Goal: Task Accomplishment & Management: Manage account settings

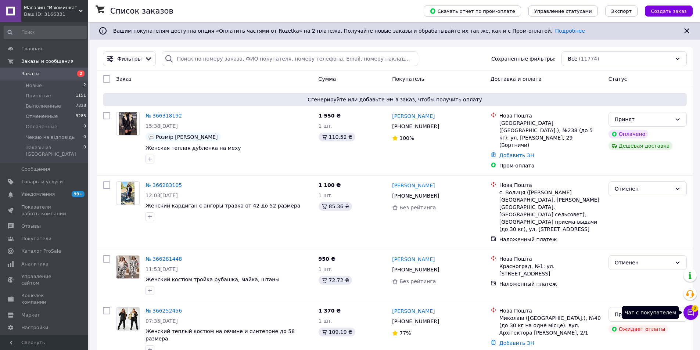
click at [693, 308] on span "2" at bounding box center [695, 309] width 7 height 7
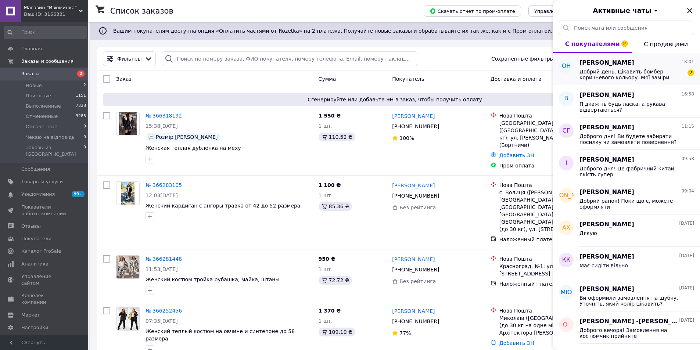
click at [615, 74] on span "Добрий день. Цікавить бомбер коричневого кольору. Мої заміри (приблизні): обʼєм…" at bounding box center [632, 75] width 104 height 12
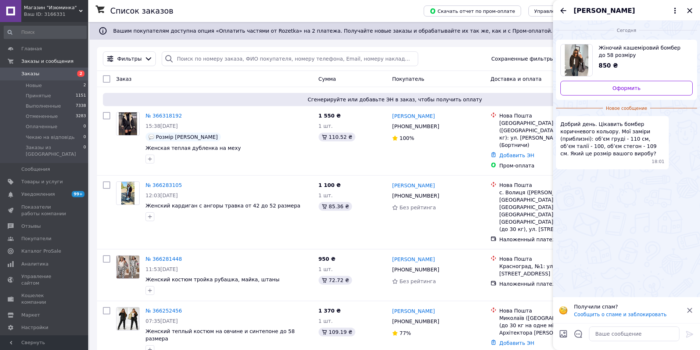
click at [610, 47] on span "Жіночий кашеміровий бомбер до 58 розміру" at bounding box center [643, 51] width 88 height 15
click at [618, 335] on textarea at bounding box center [634, 334] width 90 height 15
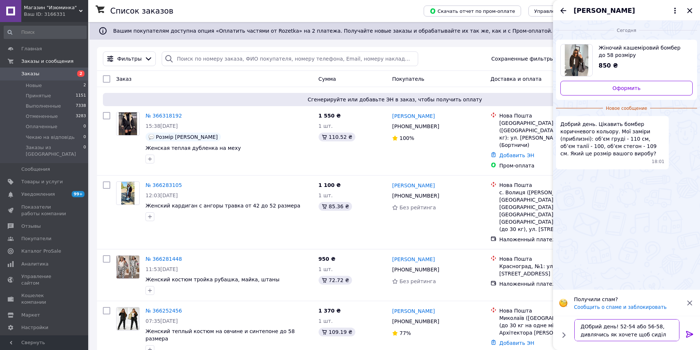
type textarea "ДОбрий день! 52-54 або 56-58, дивлячись як хочете щоб сиділо"
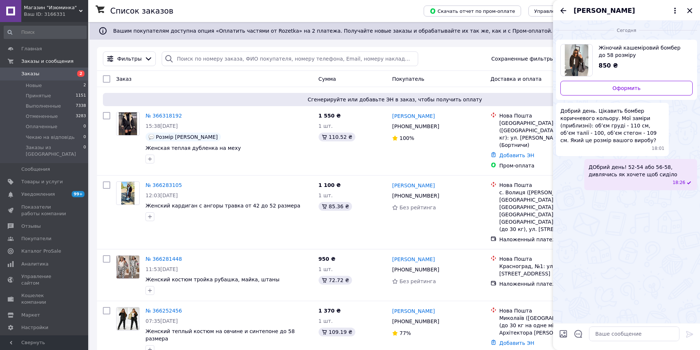
click at [564, 336] on input "Загрузить файлы" at bounding box center [563, 334] width 9 height 9
type input "C:\fakepath\photo_2025-10-12_18-26-04.jpg"
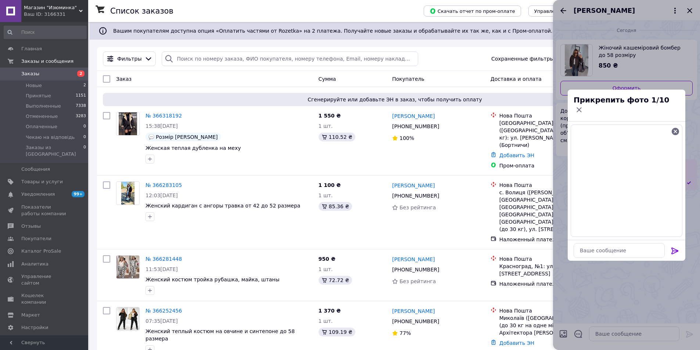
click at [675, 247] on icon at bounding box center [675, 251] width 9 height 9
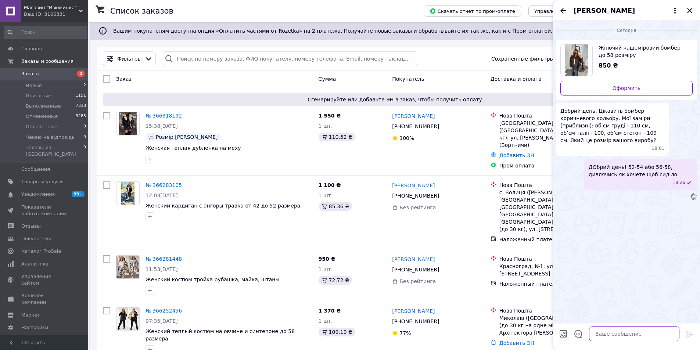
drag, startPoint x: 612, startPoint y: 336, endPoint x: 606, endPoint y: 315, distance: 21.8
click at [607, 319] on div "Сегодня Жіночий кашеміровий бомбер до 58 розміру 850 ₴ Оформить Добрий день. Ці…" at bounding box center [626, 186] width 147 height 330
type textarea "це заміри"
click at [686, 9] on icon "Закрыть" at bounding box center [690, 10] width 9 height 9
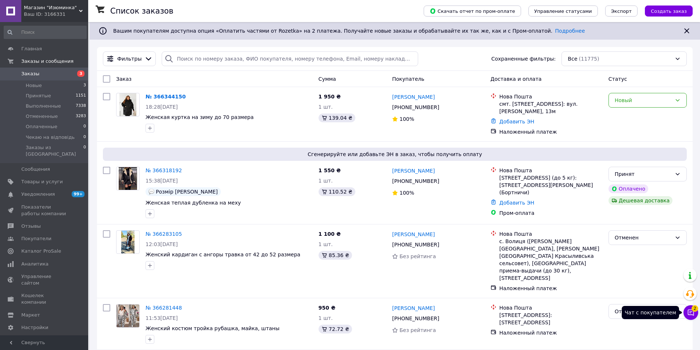
click at [693, 308] on span "2" at bounding box center [695, 309] width 7 height 7
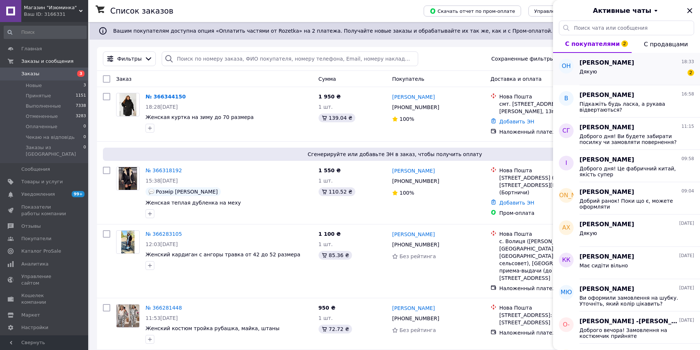
click at [592, 75] on div "Дякую" at bounding box center [589, 74] width 18 height 10
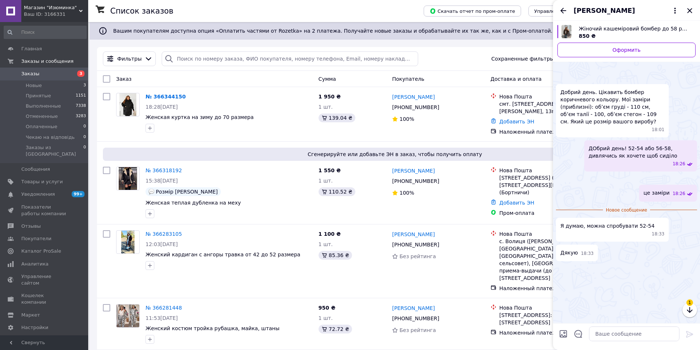
scroll to position [36, 0]
click at [597, 335] on textarea at bounding box center [634, 334] width 90 height 15
type textarea "добре"
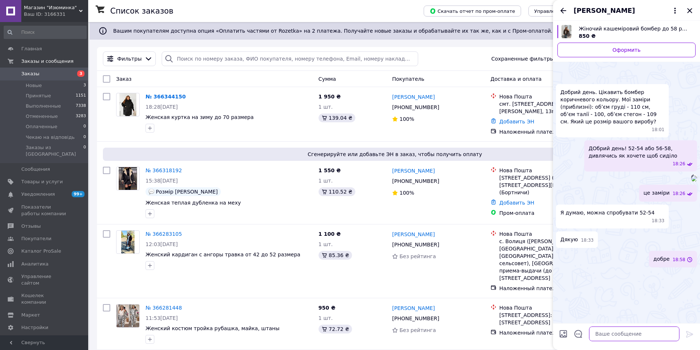
scroll to position [43, 0]
click at [690, 11] on icon "Закрыть" at bounding box center [689, 10] width 5 height 5
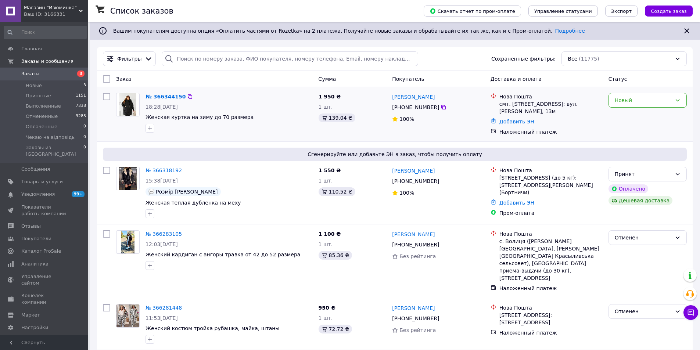
click at [158, 94] on link "№ 366344150" at bounding box center [166, 97] width 40 height 6
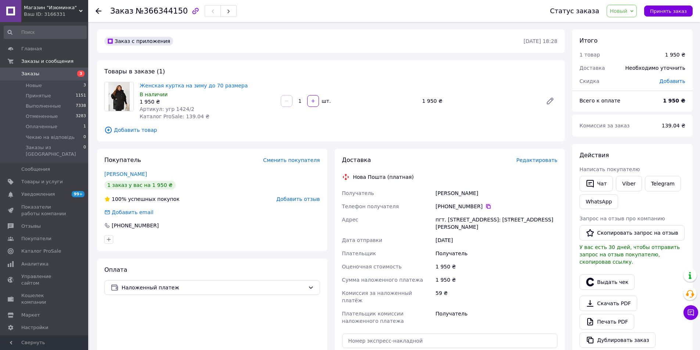
click at [486, 206] on icon at bounding box center [488, 206] width 4 height 4
click at [65, 73] on span "Заказы" at bounding box center [44, 74] width 47 height 7
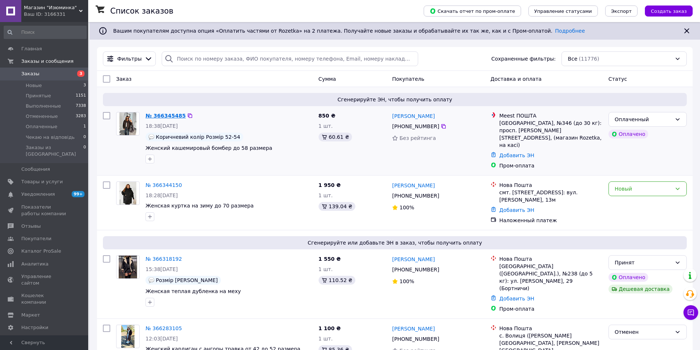
click at [167, 115] on link "№ 366345485" at bounding box center [166, 116] width 40 height 6
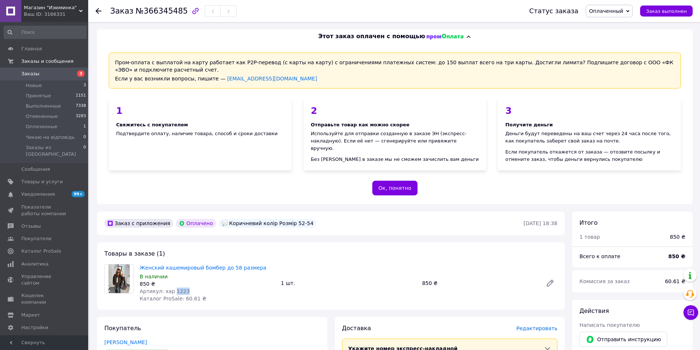
drag, startPoint x: 176, startPoint y: 293, endPoint x: 172, endPoint y: 293, distance: 4.8
click at [172, 293] on div "Артикул: хар 1223" at bounding box center [207, 291] width 135 height 7
copy span "1223"
drag, startPoint x: 219, startPoint y: 222, endPoint x: 306, endPoint y: 222, distance: 86.8
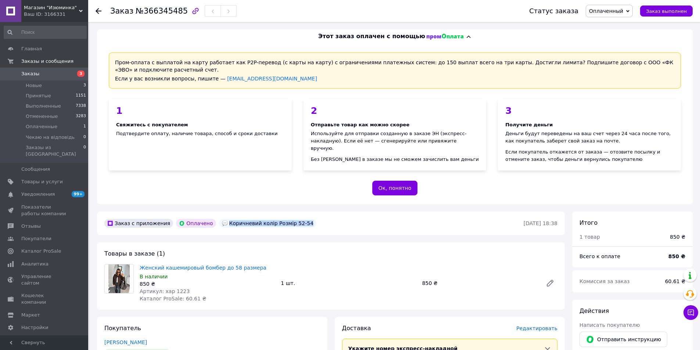
click at [306, 222] on div "Заказ с приложения Оплачено Коричневий колір Розмір 52-54" at bounding box center [313, 224] width 421 height 12
copy div "Коричневий колір Розмір 52-54"
drag, startPoint x: 618, startPoint y: 12, endPoint x: 614, endPoint y: 27, distance: 15.5
click at [618, 13] on span "Оплаченный" at bounding box center [606, 11] width 34 height 6
click at [613, 26] on li "Принят" at bounding box center [614, 25] width 56 height 11
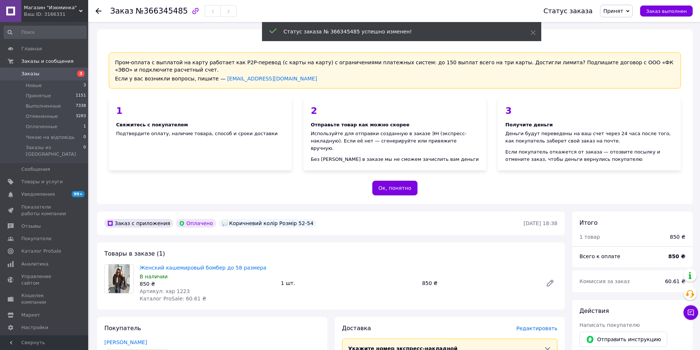
click at [48, 72] on span "Заказы" at bounding box center [44, 74] width 47 height 7
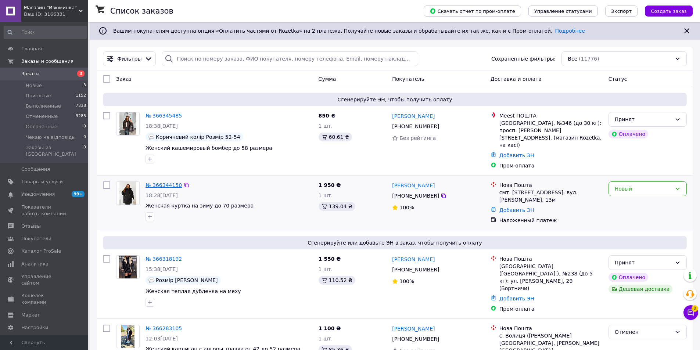
click at [155, 182] on link "№ 366344150" at bounding box center [164, 185] width 36 height 6
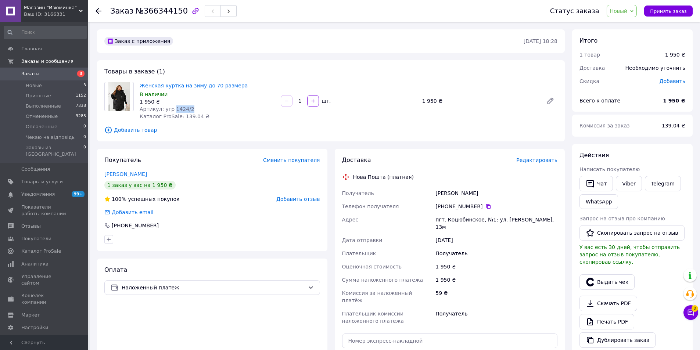
drag, startPoint x: 178, startPoint y: 110, endPoint x: 170, endPoint y: 109, distance: 8.2
click at [170, 109] on div "Артикул: угр 1424/2" at bounding box center [207, 109] width 135 height 7
copy span "1424/2"
click at [634, 10] on icon at bounding box center [632, 11] width 3 height 3
click at [635, 26] on li "Принят" at bounding box center [635, 25] width 56 height 11
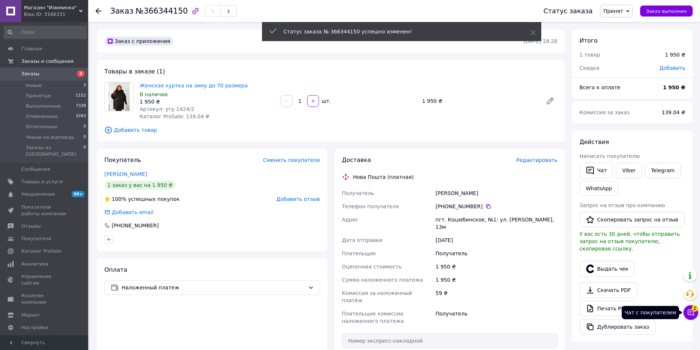
click at [696, 312] on button "Чат с покупателем 2" at bounding box center [691, 313] width 15 height 15
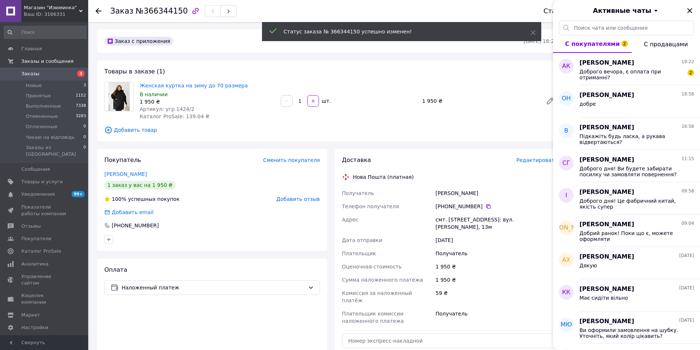
drag, startPoint x: 627, startPoint y: 69, endPoint x: 541, endPoint y: 120, distance: 100.2
click at [626, 69] on span "Доброго вечора, є оплата при отриманні?" at bounding box center [632, 75] width 104 height 12
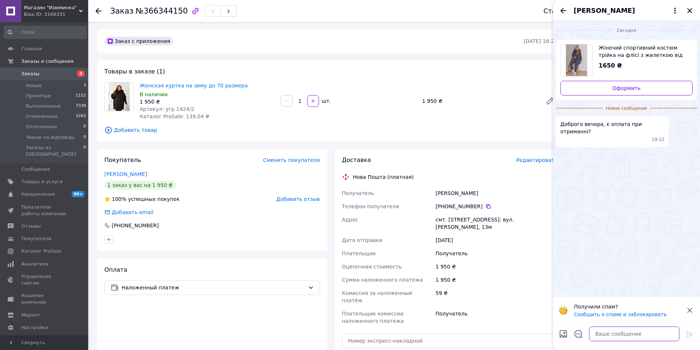
click at [605, 334] on textarea at bounding box center [634, 334] width 90 height 15
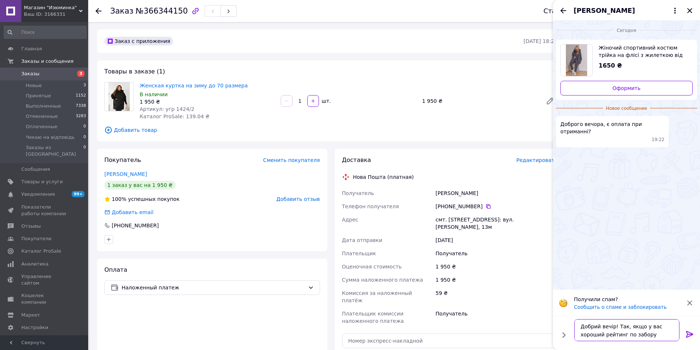
type textarea "Добрий вечір! Так, якщо у вас хороший рейтинг по забору посилок"
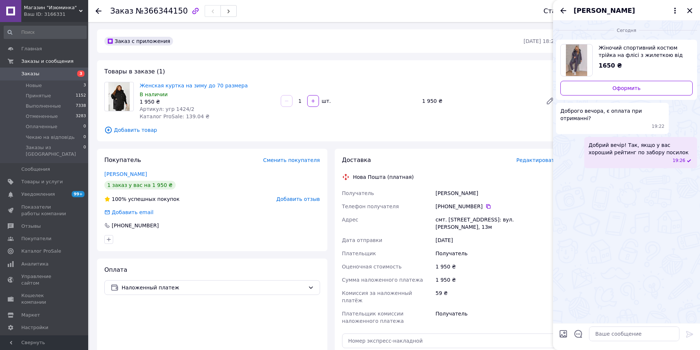
click at [632, 56] on span "Жіночий спортивний костюм трійка на флісі з жилеткою від 50 до 64 розміру" at bounding box center [643, 51] width 88 height 15
click at [690, 9] on icon "Закрыть" at bounding box center [690, 10] width 9 height 9
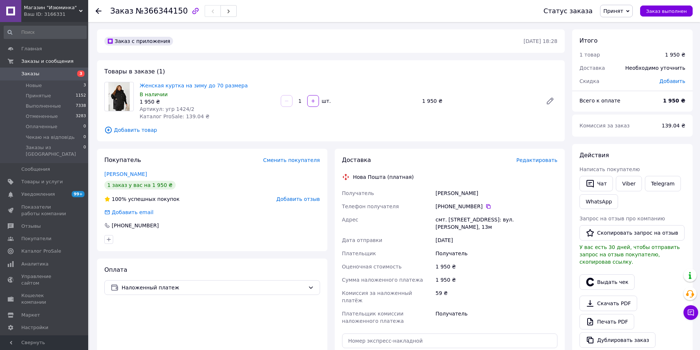
click at [64, 71] on span "Заказы" at bounding box center [44, 74] width 47 height 7
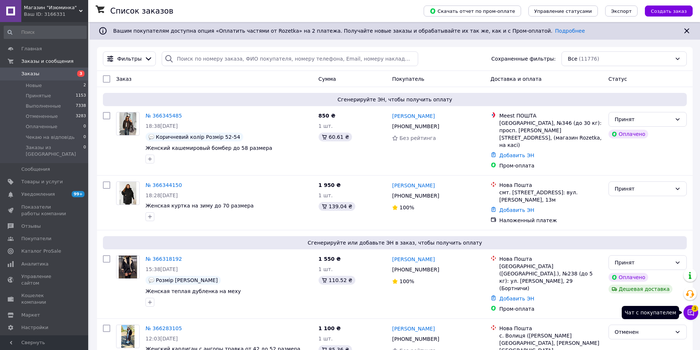
click at [692, 316] on icon at bounding box center [690, 312] width 7 height 7
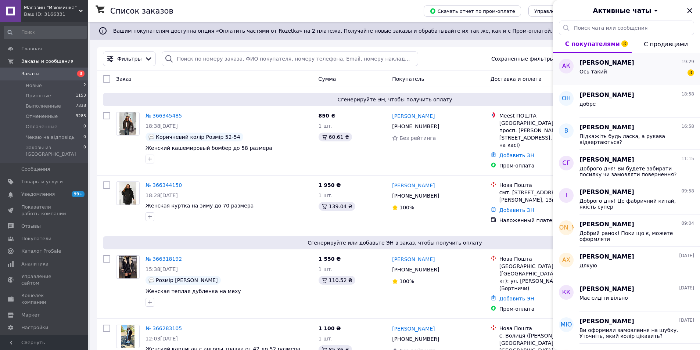
click at [638, 76] on div "Ось такий 3" at bounding box center [637, 73] width 115 height 12
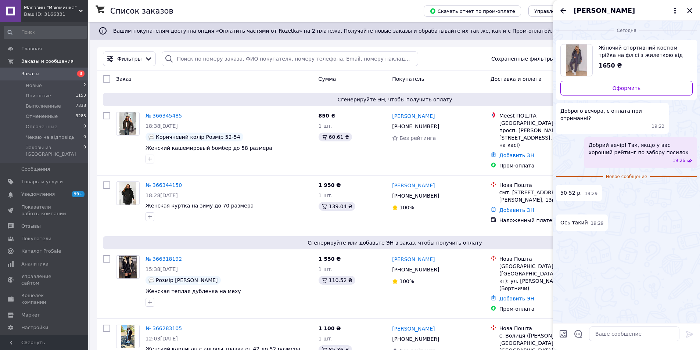
scroll to position [6, 0]
click at [611, 334] on textarea at bounding box center [634, 334] width 90 height 15
type textarea "оформляйте"
click at [688, 10] on icon "Закрыть" at bounding box center [690, 10] width 9 height 9
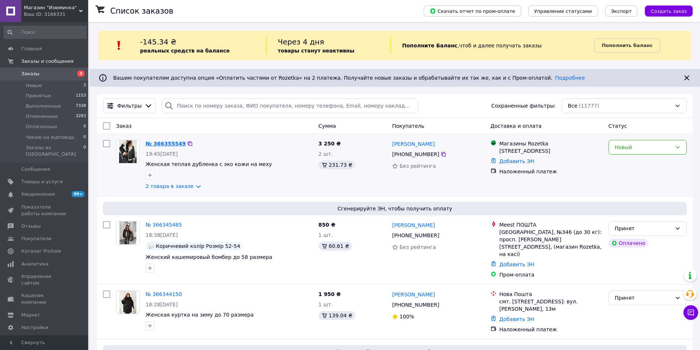
click at [170, 143] on link "№ 366355549" at bounding box center [166, 144] width 40 height 6
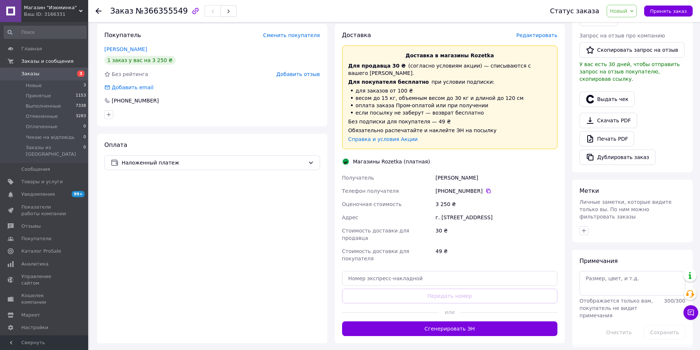
scroll to position [184, 0]
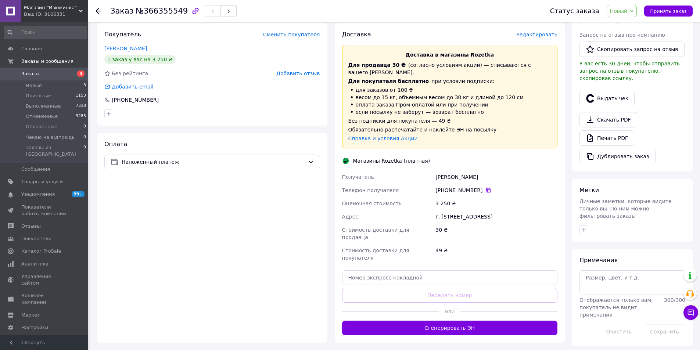
click at [486, 188] on icon at bounding box center [488, 190] width 4 height 4
click at [64, 73] on span "Заказы" at bounding box center [44, 74] width 47 height 7
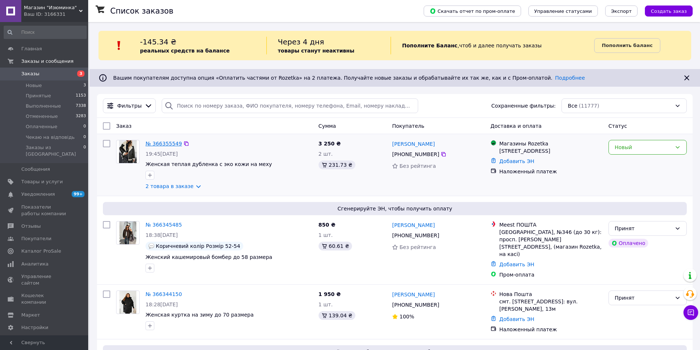
click at [159, 142] on link "№ 366355549" at bounding box center [164, 144] width 36 height 6
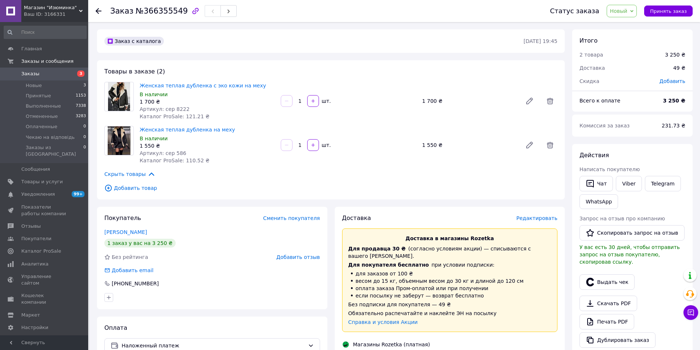
drag, startPoint x: 50, startPoint y: 74, endPoint x: 71, endPoint y: 15, distance: 62.2
click at [50, 74] on span "Заказы" at bounding box center [44, 74] width 47 height 7
